Goal: Information Seeking & Learning: Learn about a topic

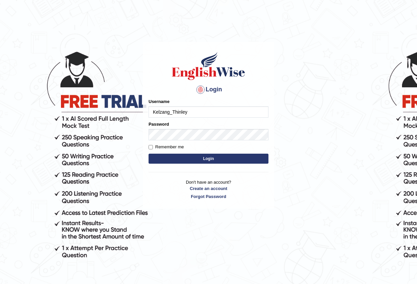
type input "Kelzang_Thinley"
click at [190, 157] on button "Login" at bounding box center [209, 159] width 120 height 10
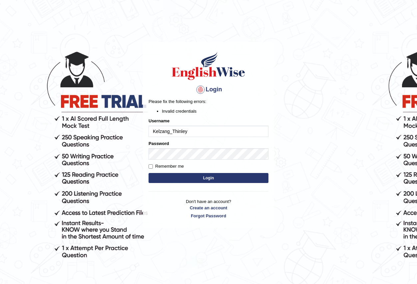
click at [214, 176] on button "Login" at bounding box center [209, 178] width 120 height 10
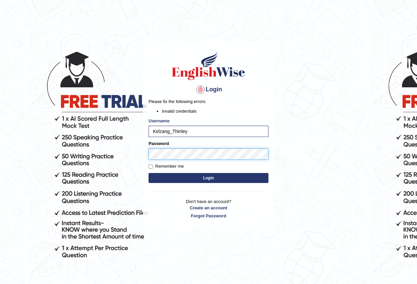
click at [146, 162] on div "Login Please fix the following errors: Invalid credentials Username Kelzang_Thi…" at bounding box center [208, 135] width 131 height 186
click at [161, 177] on button "Login" at bounding box center [209, 178] width 120 height 10
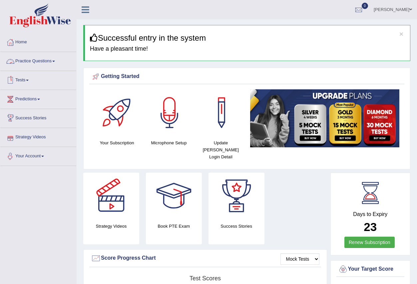
click at [49, 63] on link "Practice Questions" at bounding box center [38, 60] width 76 height 17
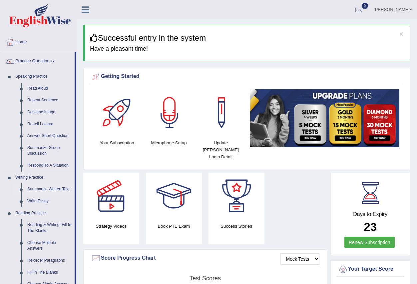
click at [44, 189] on link "Summarize Written Text" at bounding box center [49, 189] width 50 height 12
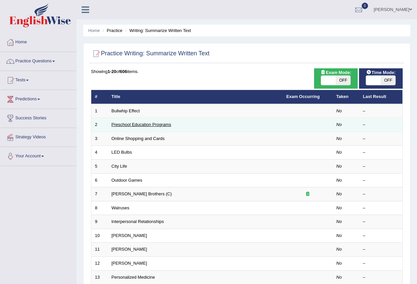
click at [133, 123] on link "Preschool Education Programs" at bounding box center [142, 124] width 60 height 5
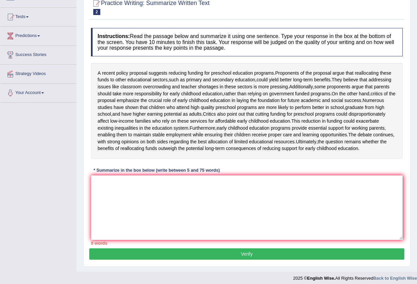
scroll to position [67, 0]
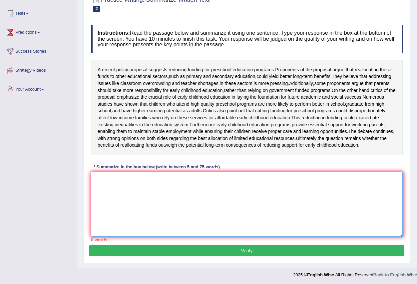
click at [199, 206] on textarea at bounding box center [247, 204] width 312 height 65
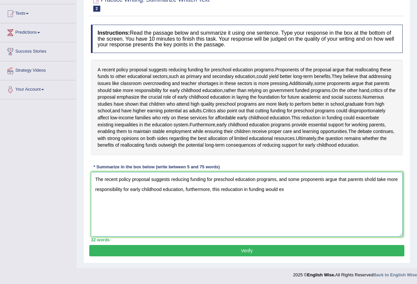
click at [372, 198] on textarea "The recent policy proposal suggests reducing funding for preschool education pr…" at bounding box center [247, 204] width 312 height 65
click at [303, 206] on textarea "The recent policy proposal suggests reducing funding for preschool education pr…" at bounding box center [247, 204] width 312 height 65
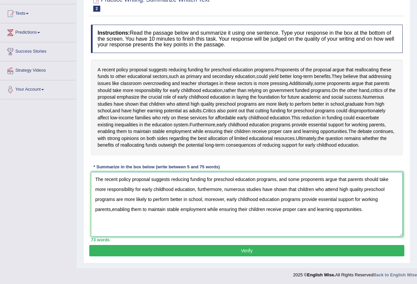
click at [140, 199] on textarea "The recent policy proposal suggests reducing funding for preschool education pr…" at bounding box center [247, 204] width 312 height 65
click at [330, 201] on textarea "The recent policy proposal suggests reducing funding for preschool education pr…" at bounding box center [247, 204] width 312 height 65
click at [235, 211] on textarea "The recent policy proposal suggests reducing funding for preschool education pr…" at bounding box center [247, 204] width 312 height 65
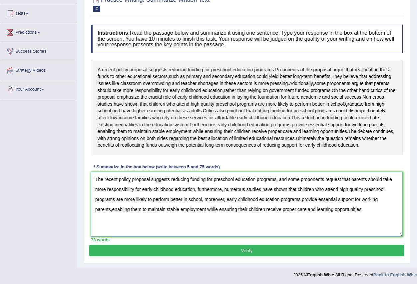
click at [235, 211] on textarea "The recent policy proposal suggests reducing funding for preschool education pr…" at bounding box center [247, 204] width 312 height 65
click at [337, 211] on textarea "The recent policy proposal suggests reducing funding for preschool education pr…" at bounding box center [247, 204] width 312 height 65
click at [176, 220] on textarea "The recent policy proposal suggests reducing funding for preschool education pr…" at bounding box center [247, 204] width 312 height 65
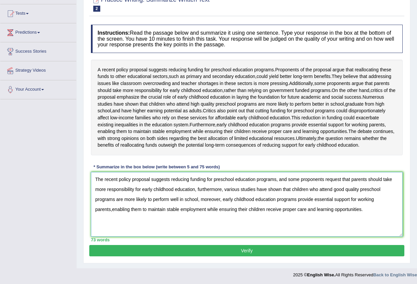
click at [302, 221] on textarea "The recent policy proposal suggests reducing funding for preschool education pr…" at bounding box center [247, 204] width 312 height 65
click at [272, 230] on textarea "The recent policy proposal suggests reducing funding for preschool education pr…" at bounding box center [247, 204] width 312 height 65
type textarea "The recent policy proposal suggests reducing funding for preschool education pr…"
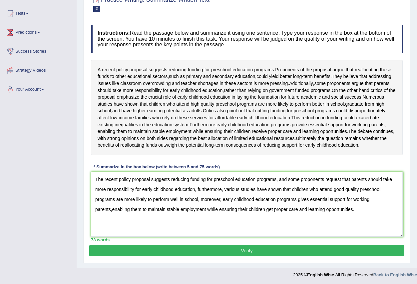
click at [259, 256] on button "Verify" at bounding box center [246, 250] width 315 height 11
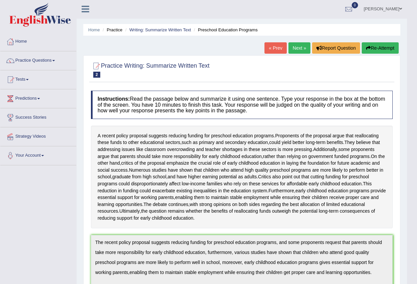
scroll to position [0, 0]
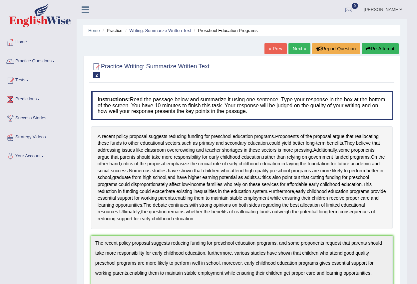
click at [302, 46] on link "Next »" at bounding box center [300, 48] width 22 height 11
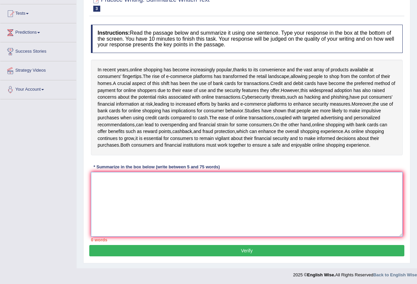
click at [194, 198] on textarea at bounding box center [247, 204] width 312 height 65
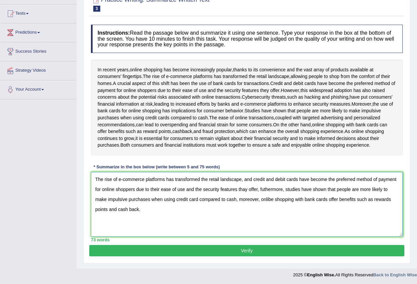
click at [186, 183] on textarea "The rise of e-commerce platforms has transformed the retail landscape, and cred…" at bounding box center [247, 204] width 312 height 65
drag, startPoint x: 278, startPoint y: 186, endPoint x: 248, endPoint y: 190, distance: 30.2
click at [248, 190] on textarea "The rise of e-commerce platforms has changed the retail landscape, and credit a…" at bounding box center [247, 204] width 312 height 65
click at [225, 195] on textarea "The rise of e-commerce platforms has changed the retail landscape, and bank car…" at bounding box center [247, 204] width 312 height 65
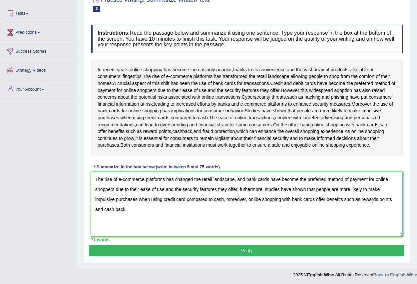
click at [257, 205] on textarea "The rise of e-commerce platforms has changed the retail landscape, and bank car…" at bounding box center [247, 204] width 312 height 65
type textarea "The rise of e-commerce platforms has changed the retail landscape, and bank car…"
click at [246, 254] on button "Verify" at bounding box center [246, 250] width 315 height 11
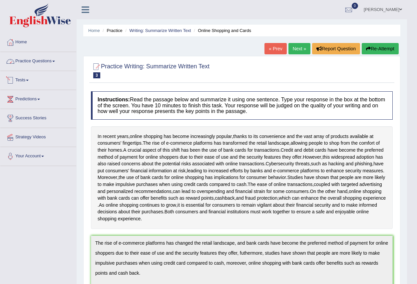
click at [54, 60] on link "Practice Questions" at bounding box center [38, 60] width 76 height 17
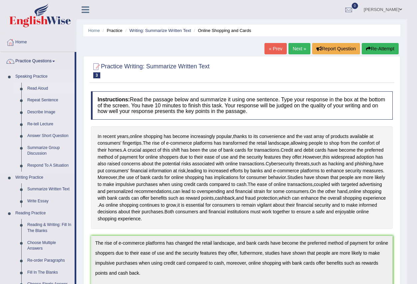
click at [35, 85] on link "Read Aloud" at bounding box center [49, 89] width 50 height 12
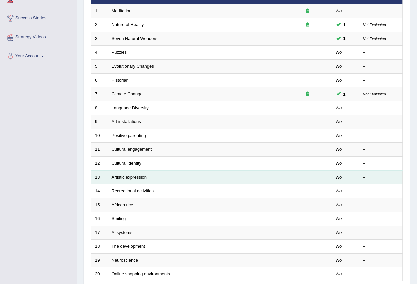
click at [117, 173] on td "Artistic expression" at bounding box center [195, 177] width 175 height 14
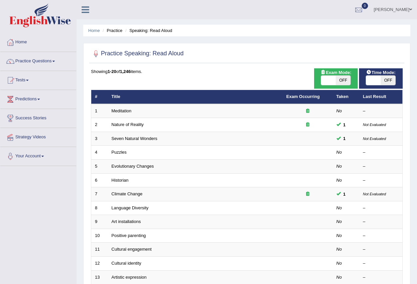
click at [340, 80] on span "OFF" at bounding box center [343, 80] width 15 height 9
checkbox input "true"
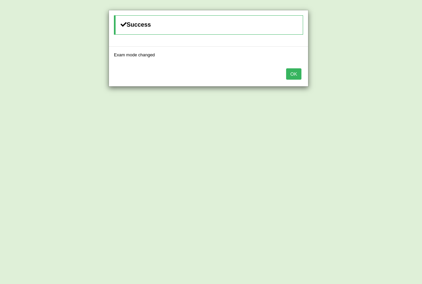
click at [297, 78] on button "OK" at bounding box center [293, 73] width 15 height 11
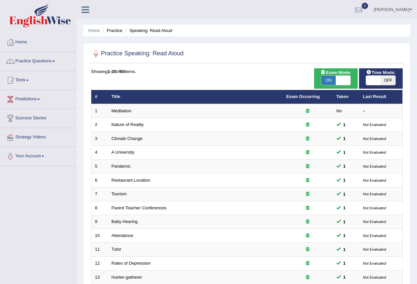
click at [389, 83] on span "OFF" at bounding box center [388, 80] width 15 height 9
checkbox input "true"
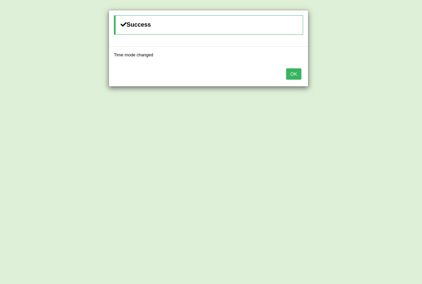
click at [294, 72] on button "OK" at bounding box center [293, 73] width 15 height 11
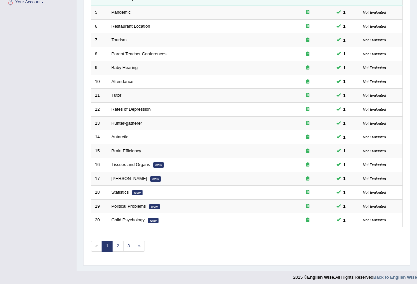
scroll to position [157, 0]
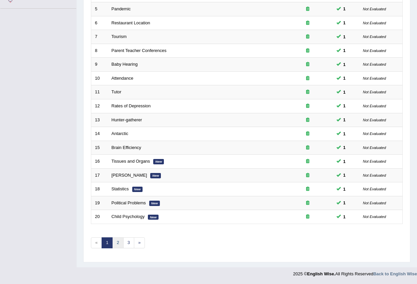
click at [121, 242] on link "2" at bounding box center [117, 242] width 11 height 11
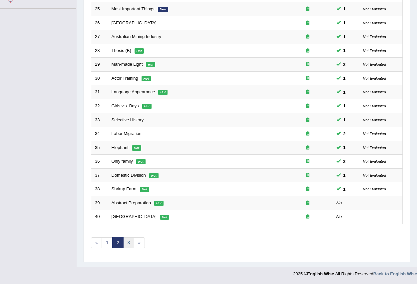
click at [131, 240] on link "3" at bounding box center [128, 242] width 11 height 11
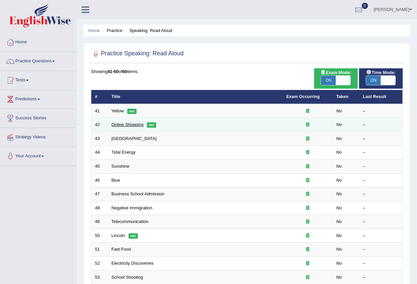
click at [125, 125] on link "Online Shopping" at bounding box center [128, 124] width 32 height 5
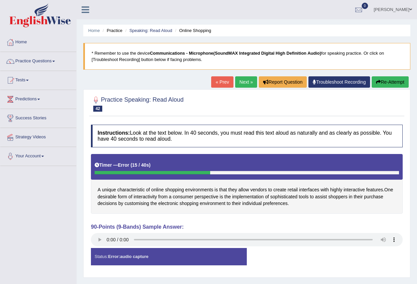
click at [383, 82] on button "Re-Attempt" at bounding box center [390, 81] width 37 height 11
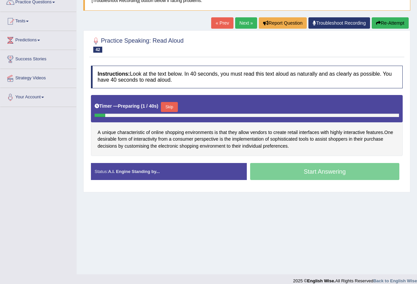
scroll to position [66, 0]
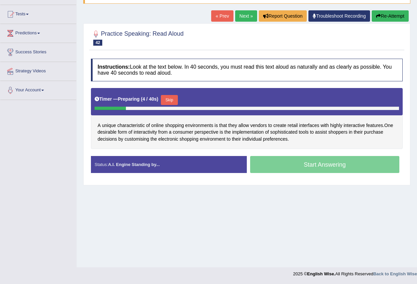
click at [276, 163] on div "Start Answering" at bounding box center [325, 165] width 156 height 19
click at [173, 104] on button "Skip" at bounding box center [169, 100] width 17 height 10
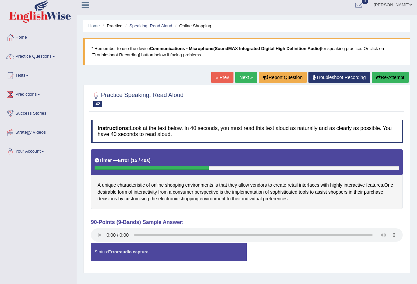
scroll to position [0, 0]
